Goal: Information Seeking & Learning: Learn about a topic

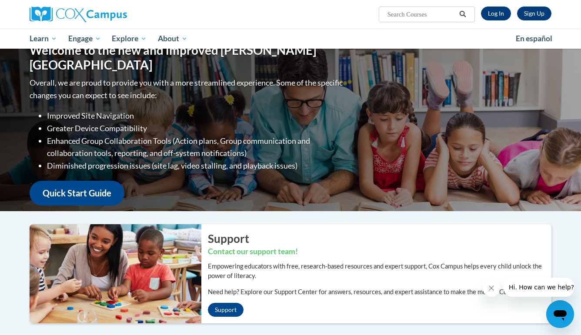
scroll to position [14, 0]
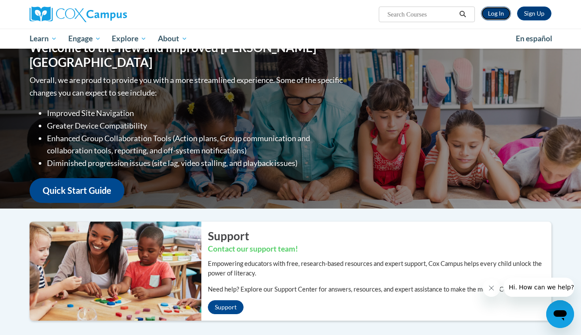
click at [493, 19] on link "Log In" at bounding box center [496, 14] width 30 height 14
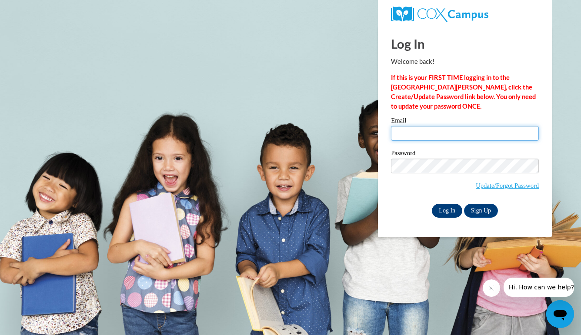
type input "jbodine@butler.edu"
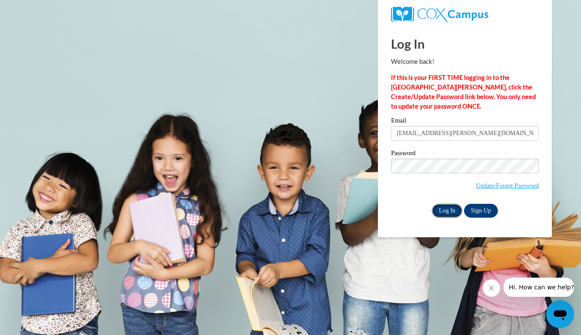
click at [457, 208] on input "Log In" at bounding box center [447, 211] width 30 height 14
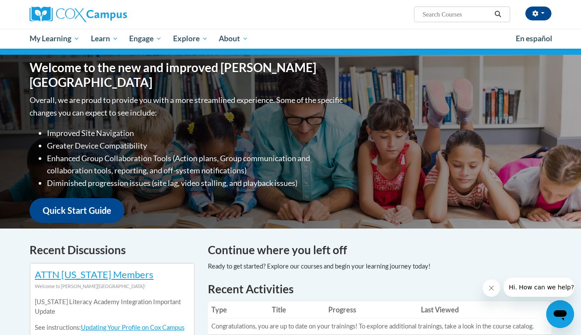
scroll to position [77, 0]
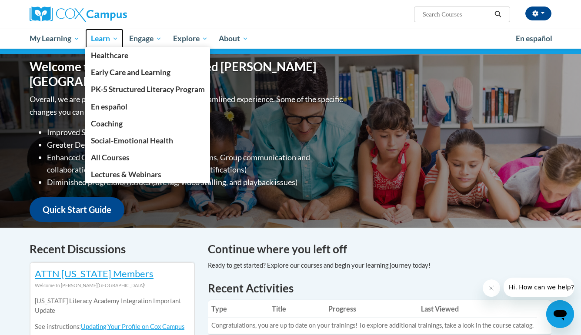
click at [96, 40] on span "Learn" at bounding box center [104, 38] width 27 height 10
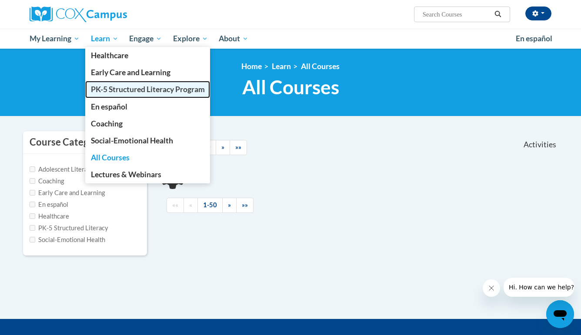
click at [112, 86] on span "PK-5 Structured Literacy Program" at bounding box center [148, 89] width 114 height 9
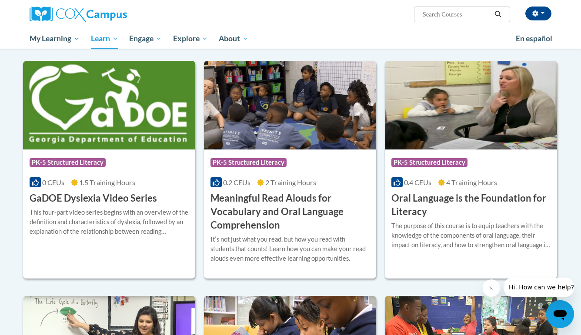
scroll to position [484, 0]
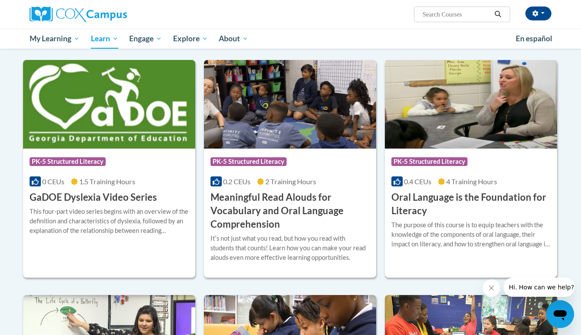
click at [437, 199] on h3 "Oral Language is the Foundation for Literacy" at bounding box center [470, 204] width 159 height 27
